Goal: Information Seeking & Learning: Learn about a topic

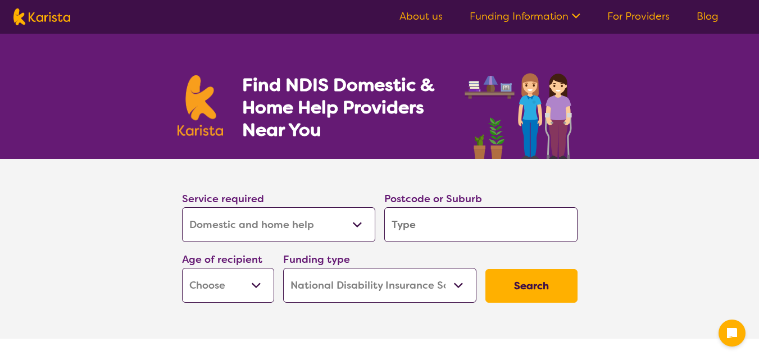
select select "Domestic and home help"
select select "NDIS"
select select "Domestic and home help"
select select "NDIS"
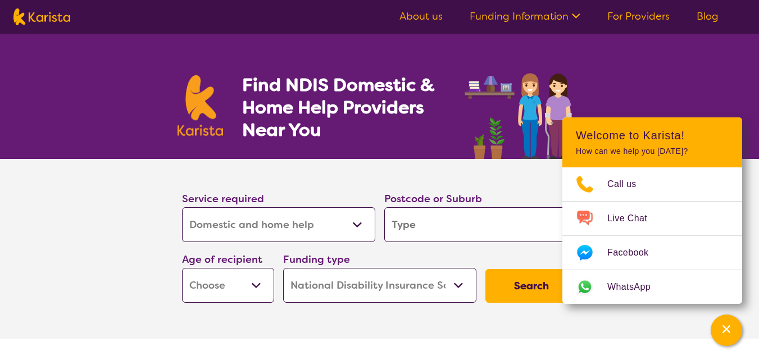
click at [339, 225] on select "Allied Health Assistant Assessment ([MEDICAL_DATA] or [MEDICAL_DATA]) Behaviour…" at bounding box center [278, 224] width 193 height 35
click at [416, 232] on input "search" at bounding box center [480, 224] width 193 height 35
type input "5169"
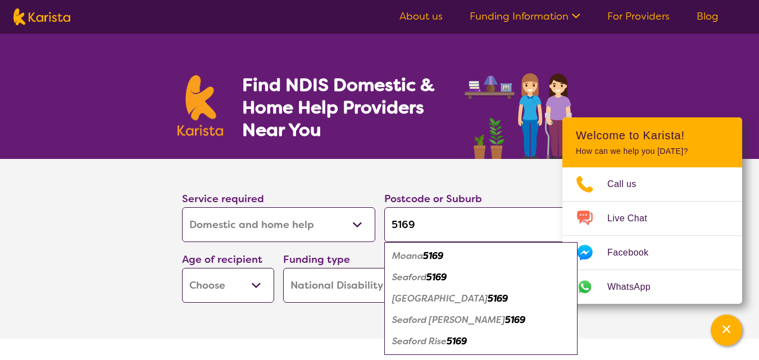
click at [415, 259] on em "Moana" at bounding box center [407, 256] width 31 height 12
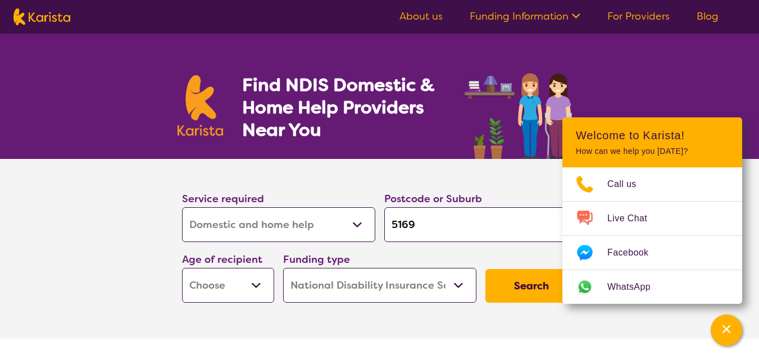
click at [449, 213] on input "5169" at bounding box center [480, 224] width 193 height 35
click at [244, 277] on select "Early Childhood - 0 to 9 Child - 10 to 11 Adolescent - 12 to 17 Adult - 18 to 6…" at bounding box center [228, 285] width 92 height 35
select select "AS"
click at [182, 268] on select "Early Childhood - 0 to 9 Child - 10 to 11 Adolescent - 12 to 17 Adult - 18 to 6…" at bounding box center [228, 285] width 92 height 35
select select "AS"
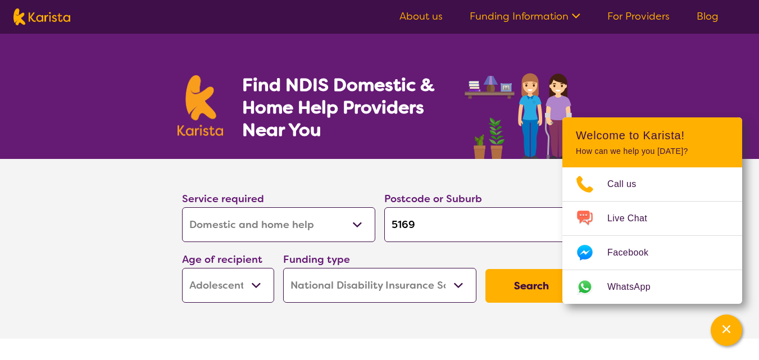
click at [346, 280] on select "Home Care Package (HCP) National Disability Insurance Scheme (NDIS) I don't know" at bounding box center [379, 285] width 193 height 35
click at [283, 268] on select "Home Care Package (HCP) National Disability Insurance Scheme (NDIS) I don't know" at bounding box center [379, 285] width 193 height 35
click at [521, 285] on button "Search" at bounding box center [531, 286] width 92 height 34
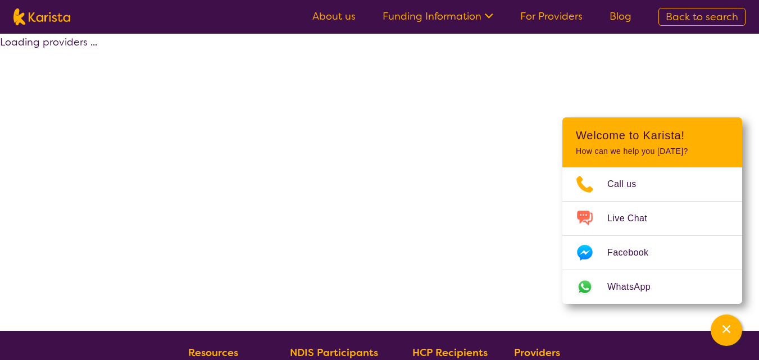
select select "by_score"
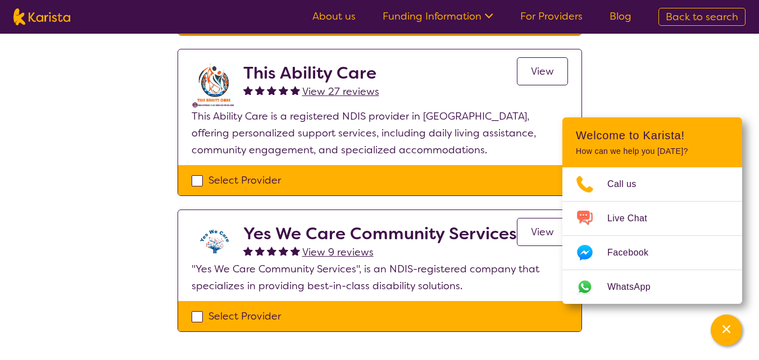
scroll to position [277, 0]
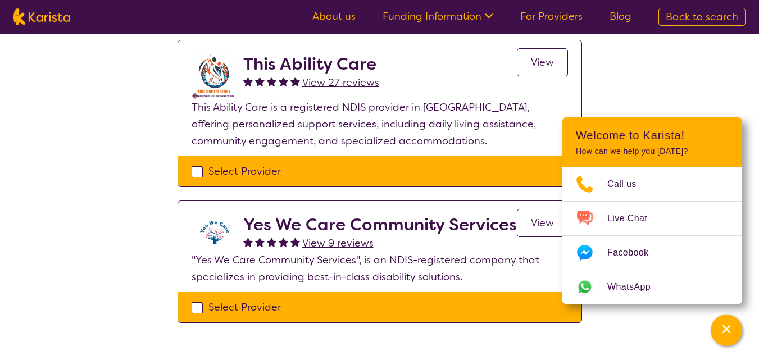
select select "Domestic and home help"
select select "AS"
select select "NDIS"
select select "Domestic and home help"
select select "AS"
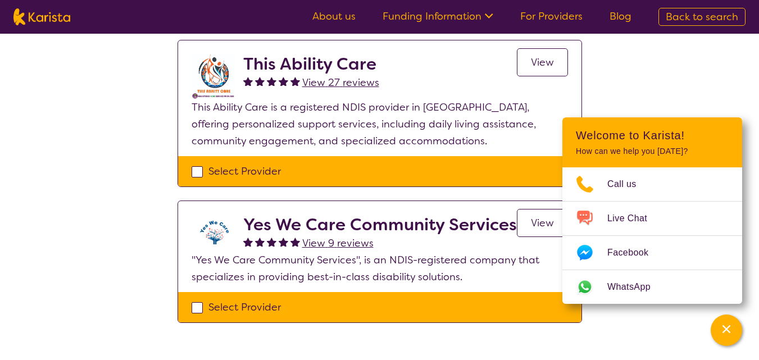
select select "NDIS"
